Goal: Information Seeking & Learning: Find contact information

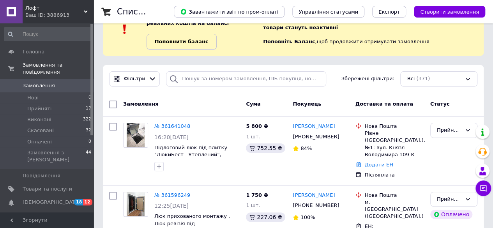
scroll to position [39, 0]
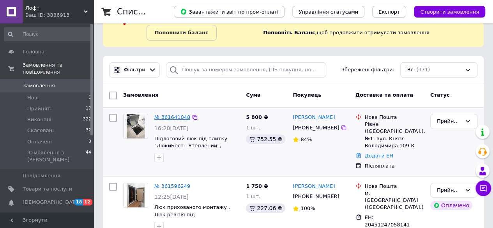
click at [175, 116] on link "№ 361641048" at bounding box center [172, 117] width 36 height 6
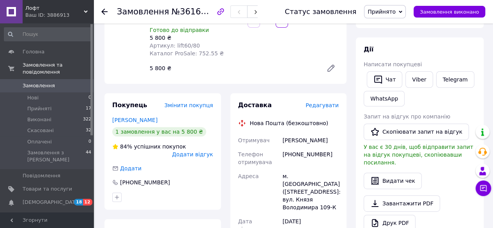
scroll to position [117, 0]
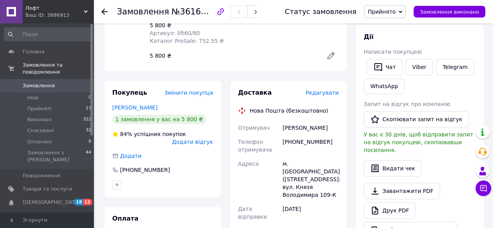
drag, startPoint x: 334, startPoint y: 118, endPoint x: 281, endPoint y: 119, distance: 52.6
click at [281, 121] on div "[PERSON_NAME]" at bounding box center [310, 128] width 59 height 14
copy div "[PERSON_NAME]"
drag, startPoint x: 325, startPoint y: 132, endPoint x: 284, endPoint y: 132, distance: 40.9
click at [284, 135] on div "[PHONE_NUMBER]" at bounding box center [310, 146] width 59 height 22
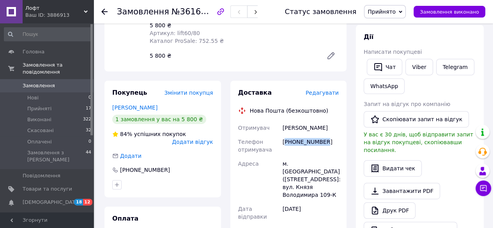
copy div "380971320214"
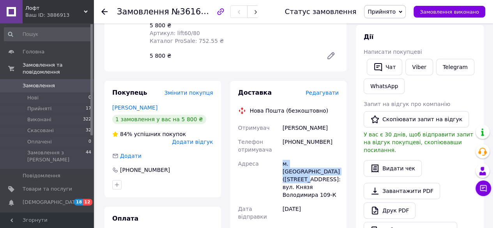
drag, startPoint x: 306, startPoint y: 164, endPoint x: 280, endPoint y: 157, distance: 27.0
click at [280, 157] on div "Отримувач [PERSON_NAME] Телефон отримувача [PHONE_NUMBER] Адреса [PERSON_NAME].…" at bounding box center [288, 227] width 104 height 212
copy div "Адреса [PERSON_NAME]. [GEOGRAPHIC_DATA] ([GEOGRAPHIC_DATA].), №1"
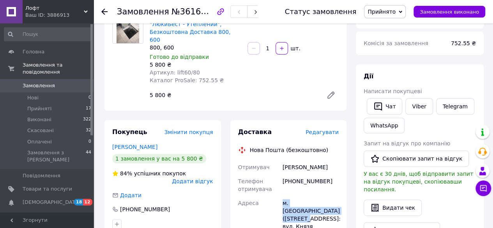
scroll to position [78, 0]
